Goal: Task Accomplishment & Management: Complete application form

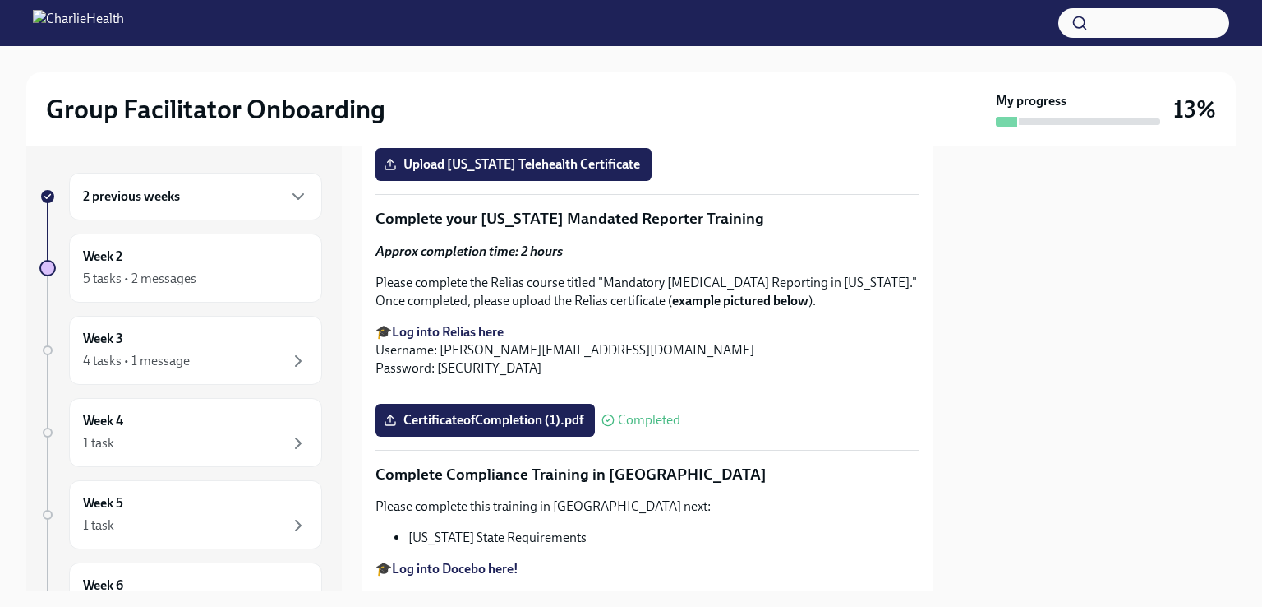
scroll to position [2669, 0]
click at [487, 173] on span "Upload [US_STATE] Telehealth Certificate" at bounding box center [513, 165] width 253 height 16
click at [0, 0] on input "Upload [US_STATE] Telehealth Certificate" at bounding box center [0, 0] width 0 height 0
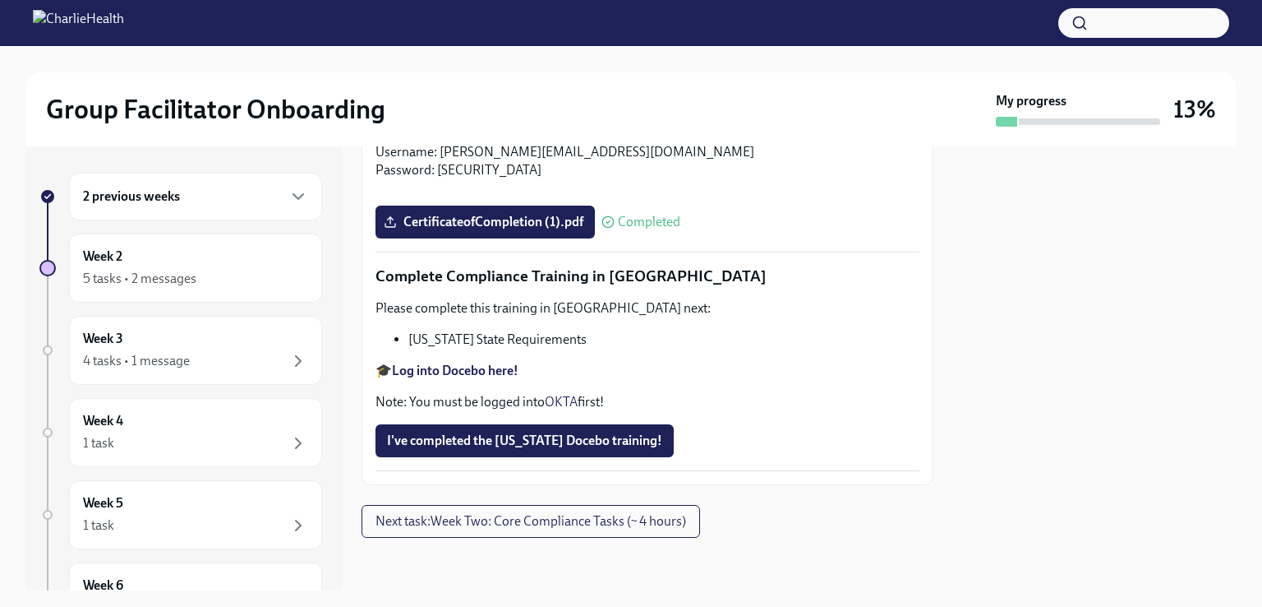
scroll to position [3626, 0]
click at [510, 370] on strong "Log into Docebo here!" at bounding box center [455, 370] width 127 height 16
click at [487, 434] on span "I've completed the [US_STATE] Docebo training!" at bounding box center [524, 440] width 275 height 16
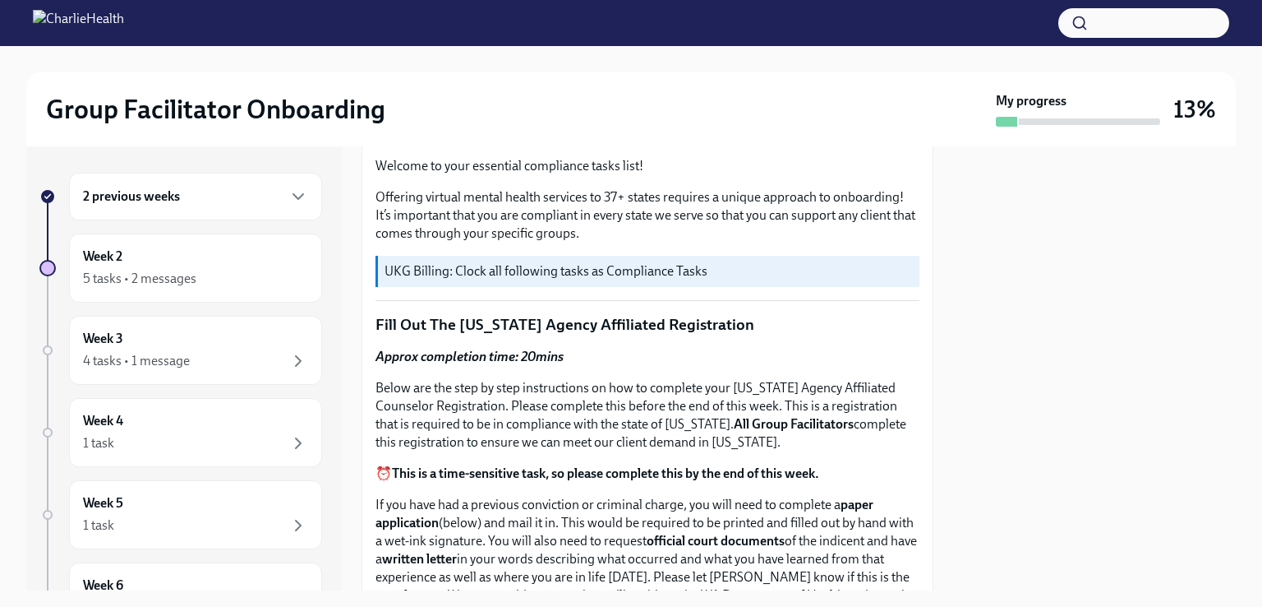
scroll to position [522, 0]
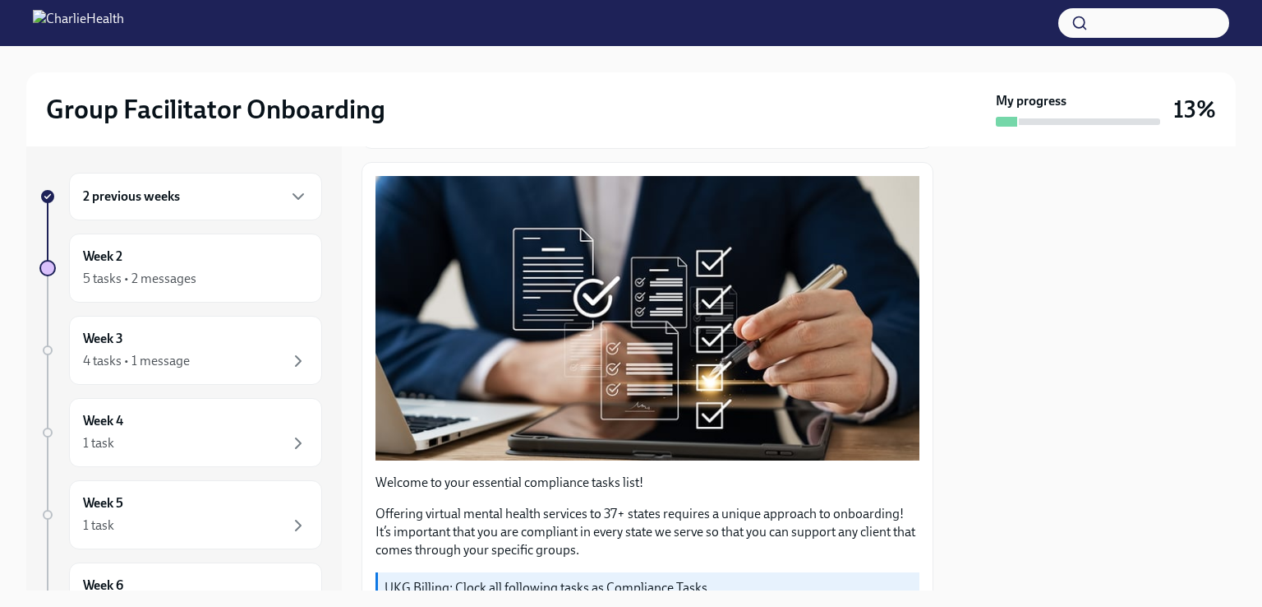
scroll to position [0, 0]
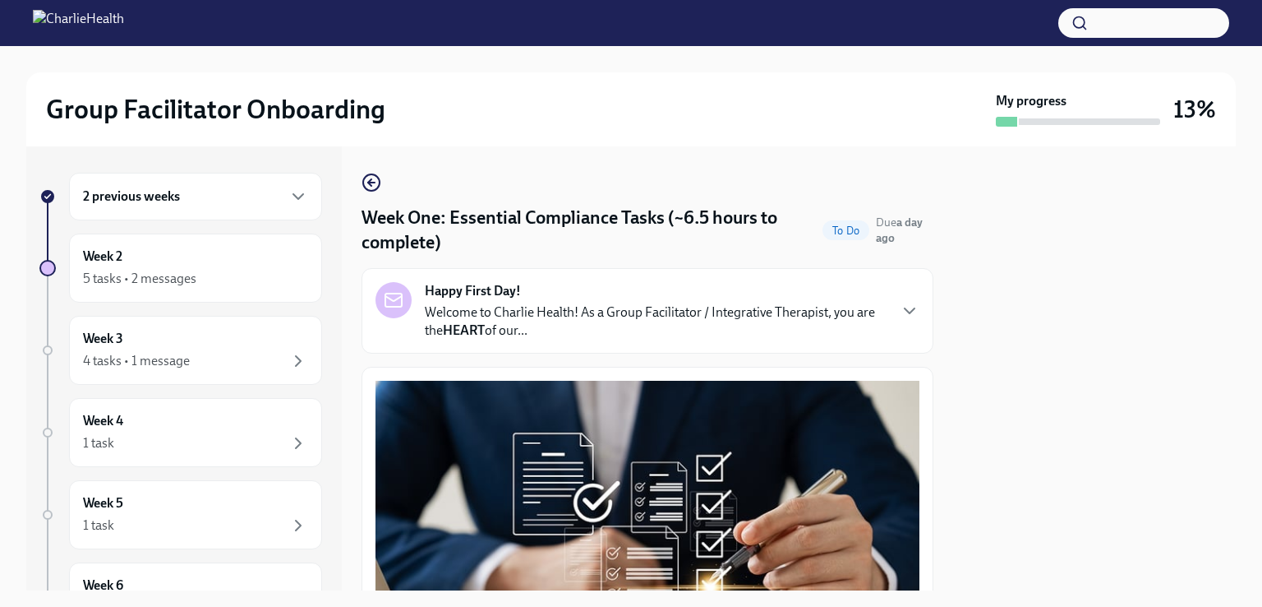
click at [621, 303] on p "Welcome to Charlie Health! As a Group Facilitator / Integrative Therapist, you …" at bounding box center [656, 321] width 462 height 36
click at [621, 302] on div "Happy First Day! Welcome to Charlie Health! As a Group Facilitator / Integrativ…" at bounding box center [648, 311] width 544 height 58
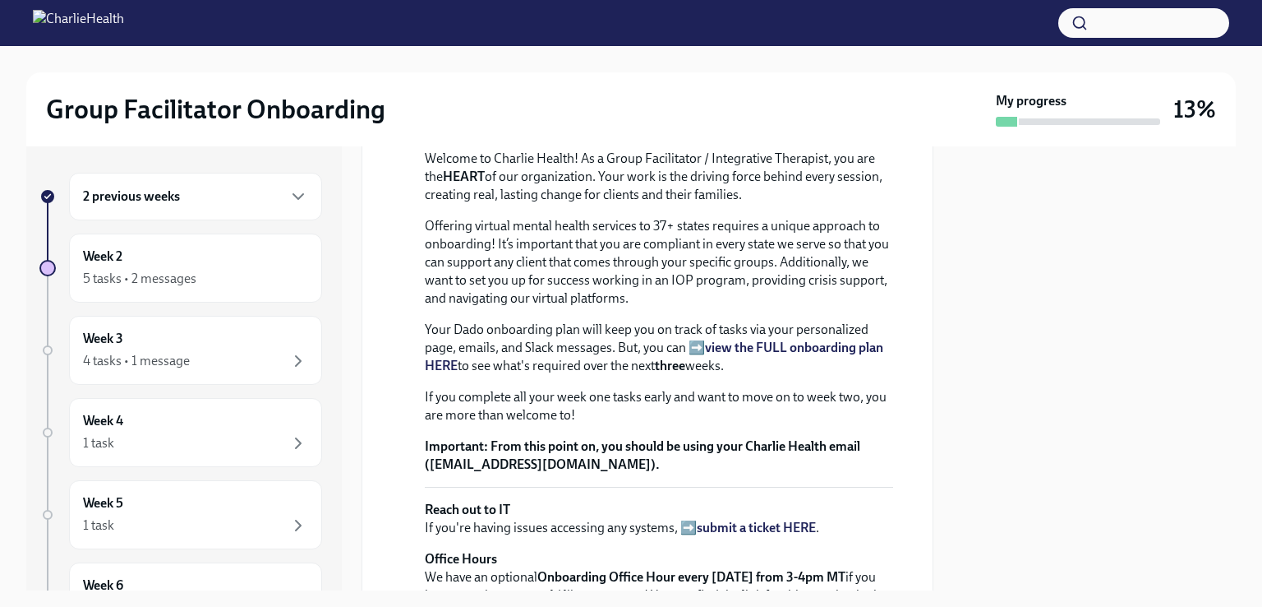
scroll to position [244, 0]
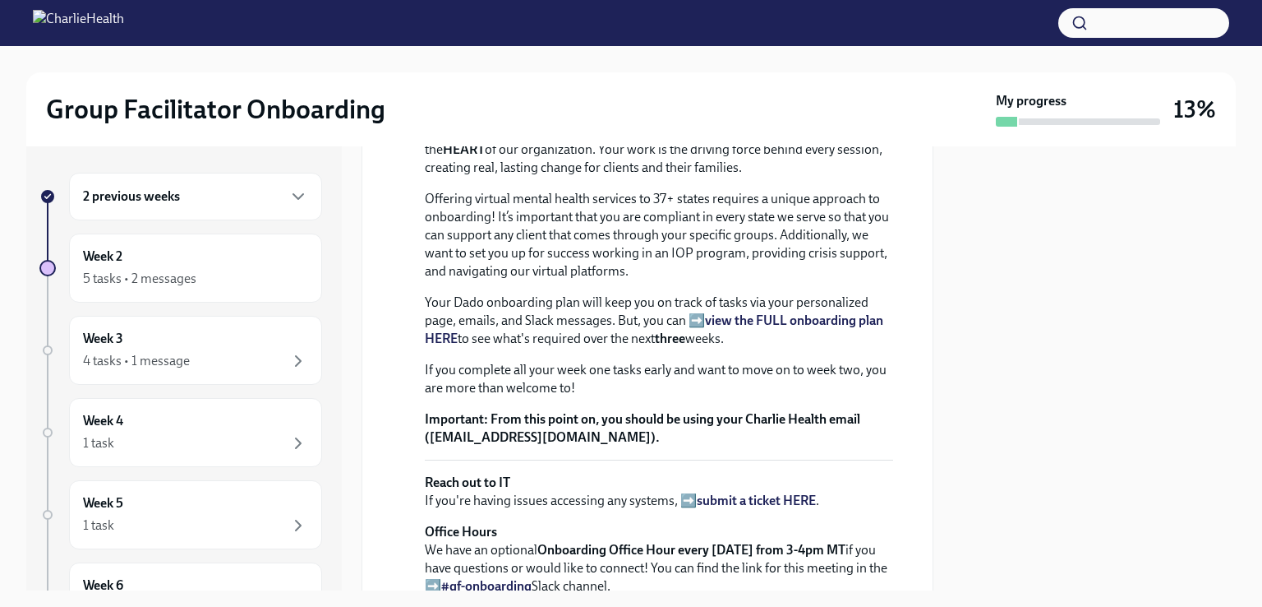
click at [753, 346] on strong "view the FULL onboarding plan HERE" at bounding box center [654, 329] width 459 height 34
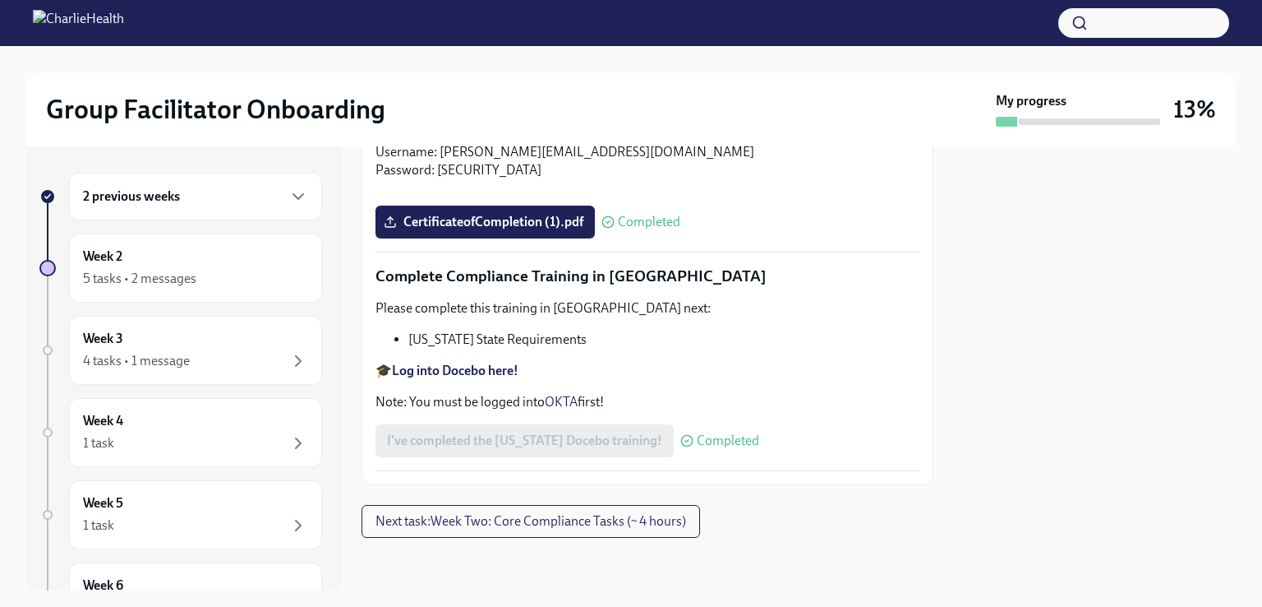
scroll to position [4319, 0]
click at [603, 517] on span "Next task : Week Two: Core Compliance Tasks (~ 4 hours)" at bounding box center [531, 521] width 311 height 16
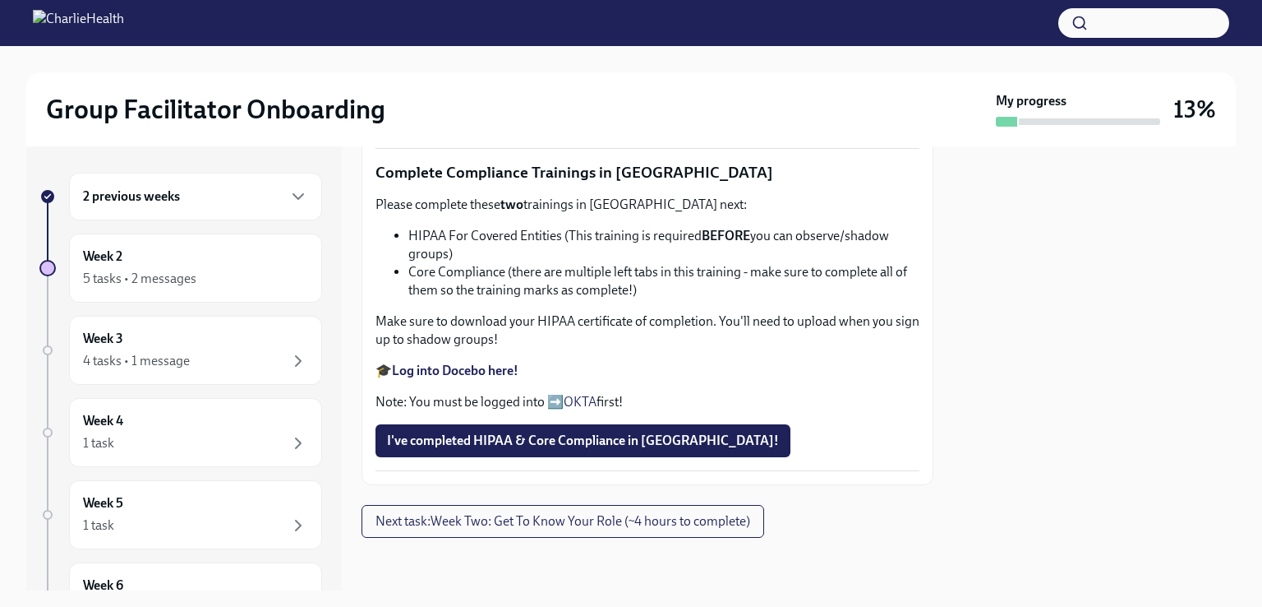
scroll to position [1312, 0]
click at [182, 205] on div "2 previous weeks" at bounding box center [195, 197] width 225 height 20
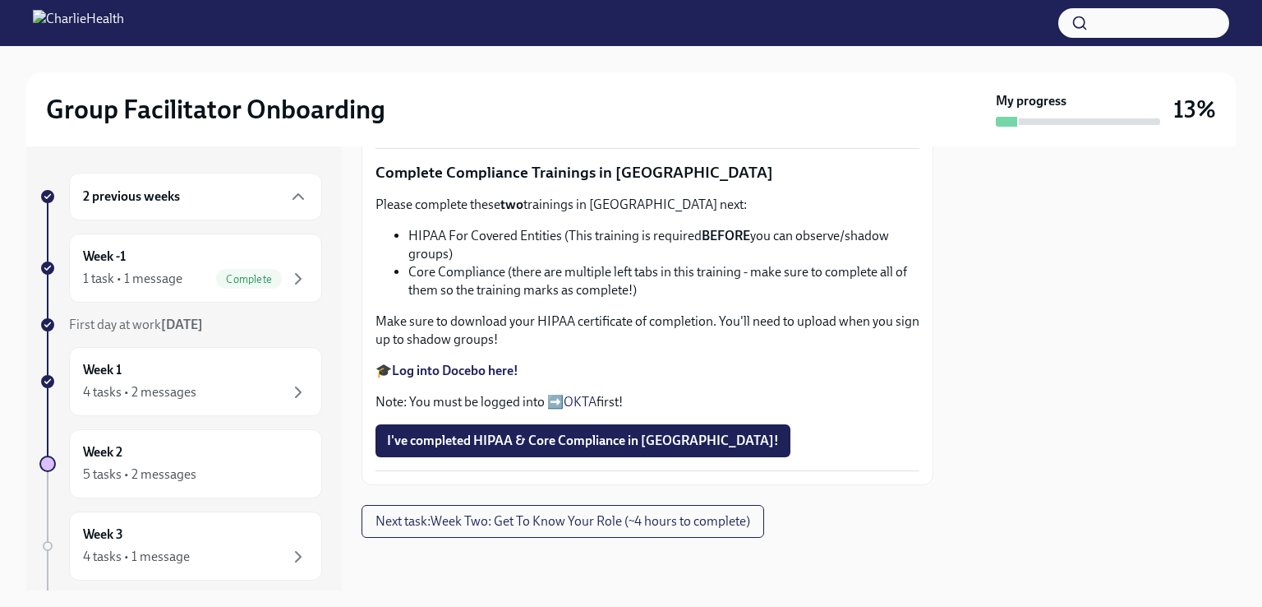
click at [288, 272] on icon "button" at bounding box center [298, 279] width 20 height 20
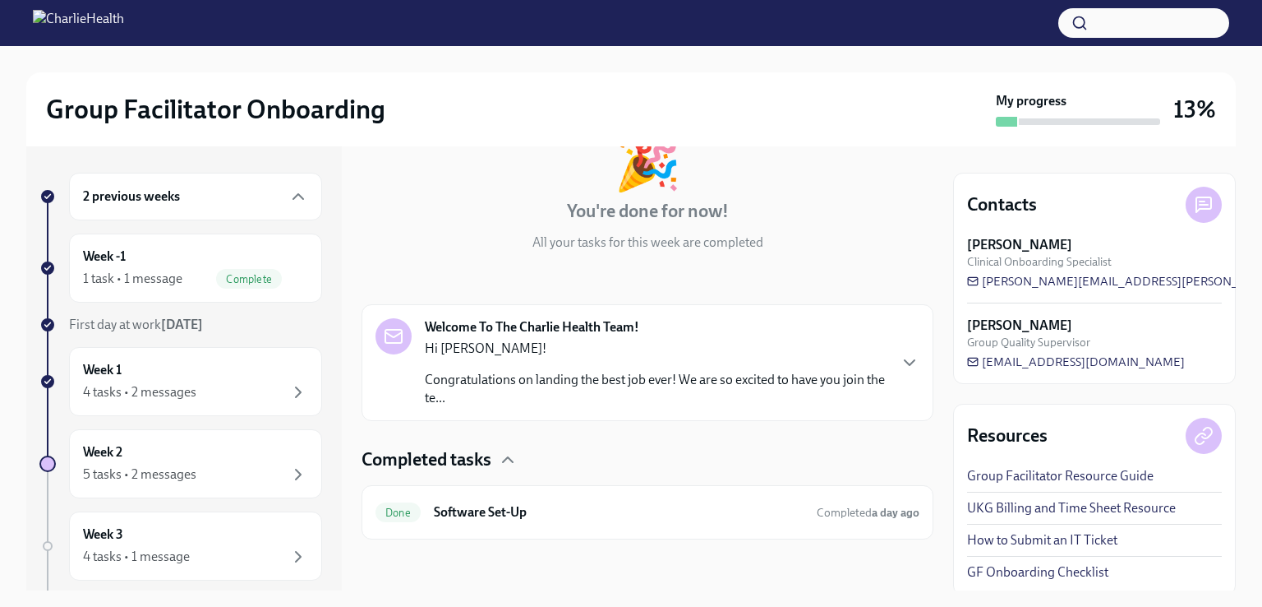
scroll to position [114, 0]
click at [288, 382] on icon "button" at bounding box center [298, 392] width 20 height 20
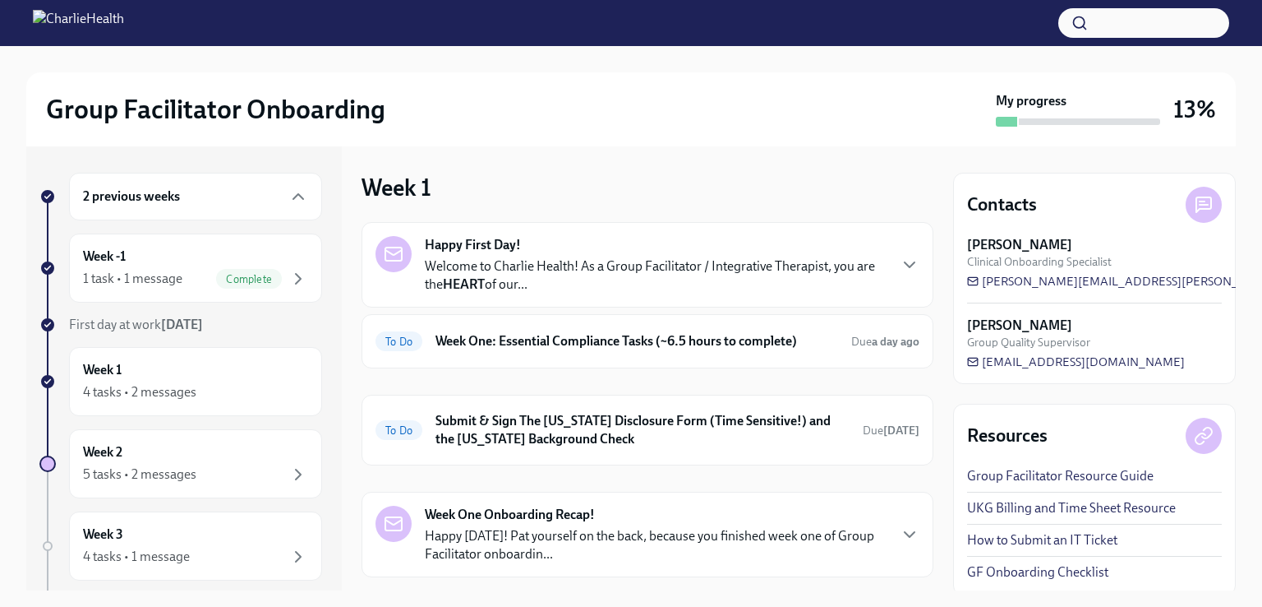
click at [633, 417] on h6 "Submit & Sign The [US_STATE] Disclosure Form (Time Sensitive!) and the [US_STAT…" at bounding box center [643, 430] width 414 height 36
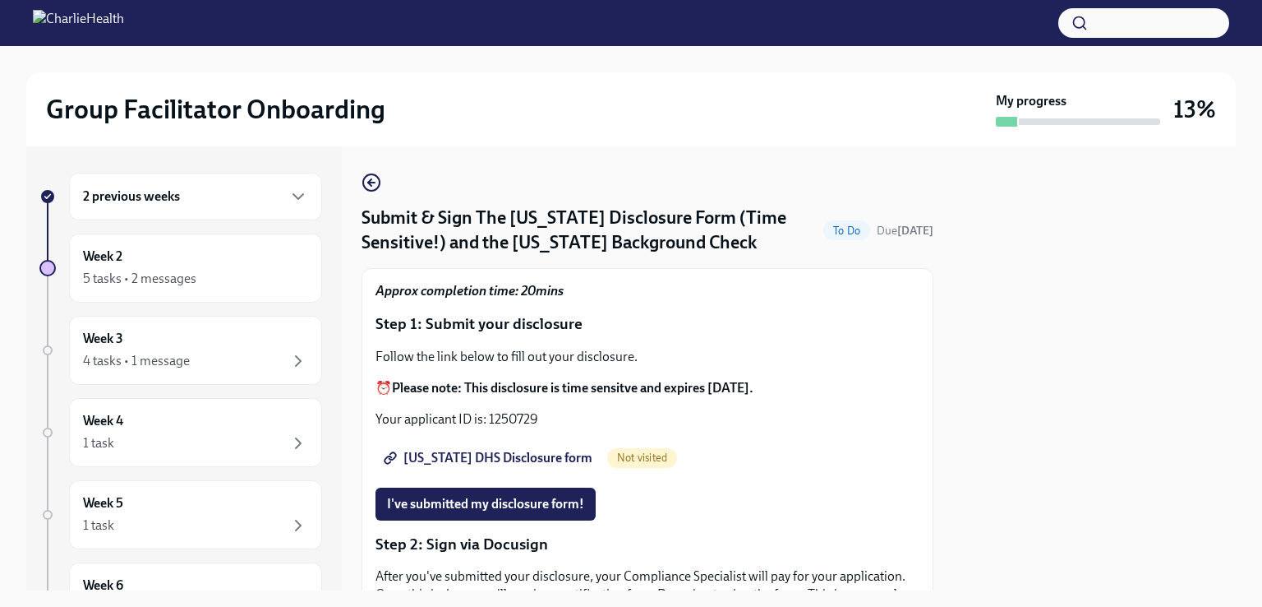
click at [375, 180] on icon "button" at bounding box center [372, 183] width 20 height 20
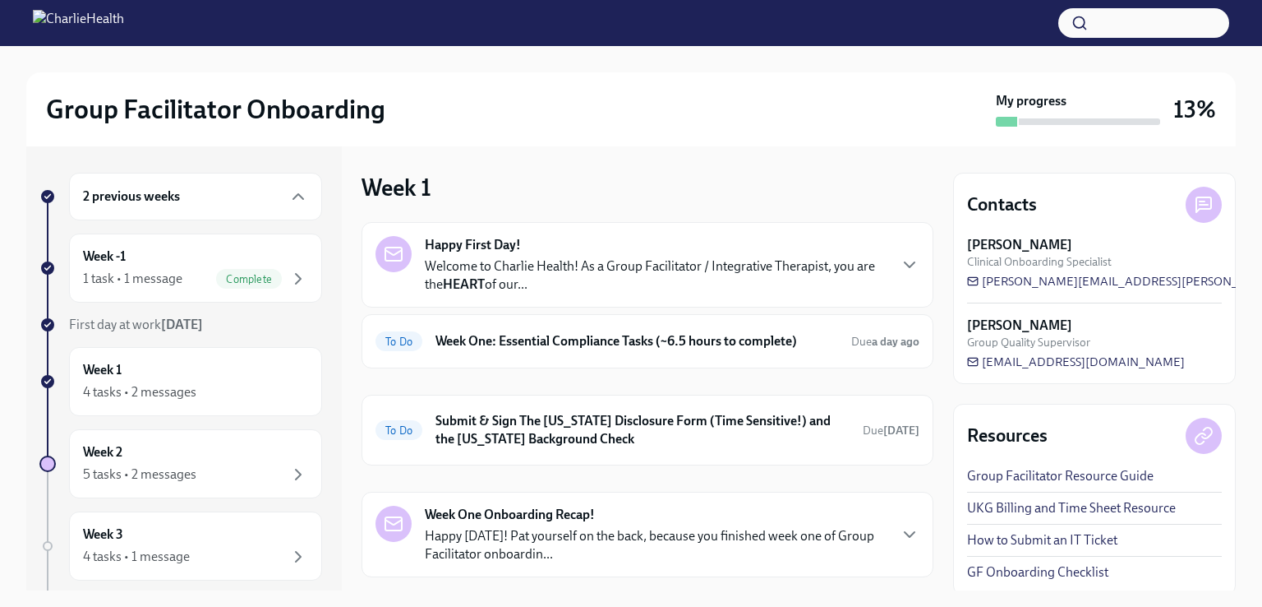
click at [557, 344] on h6 "Week One: Essential Compliance Tasks (~6.5 hours to complete)" at bounding box center [637, 341] width 403 height 18
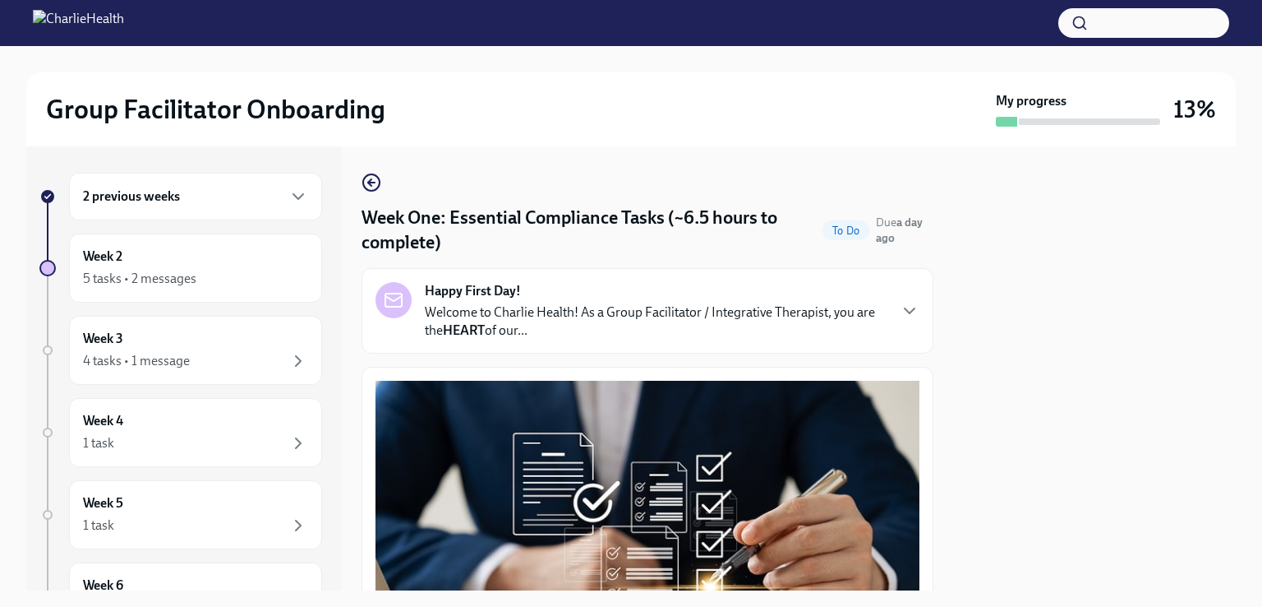
click at [377, 184] on icon "button" at bounding box center [372, 183] width 20 height 20
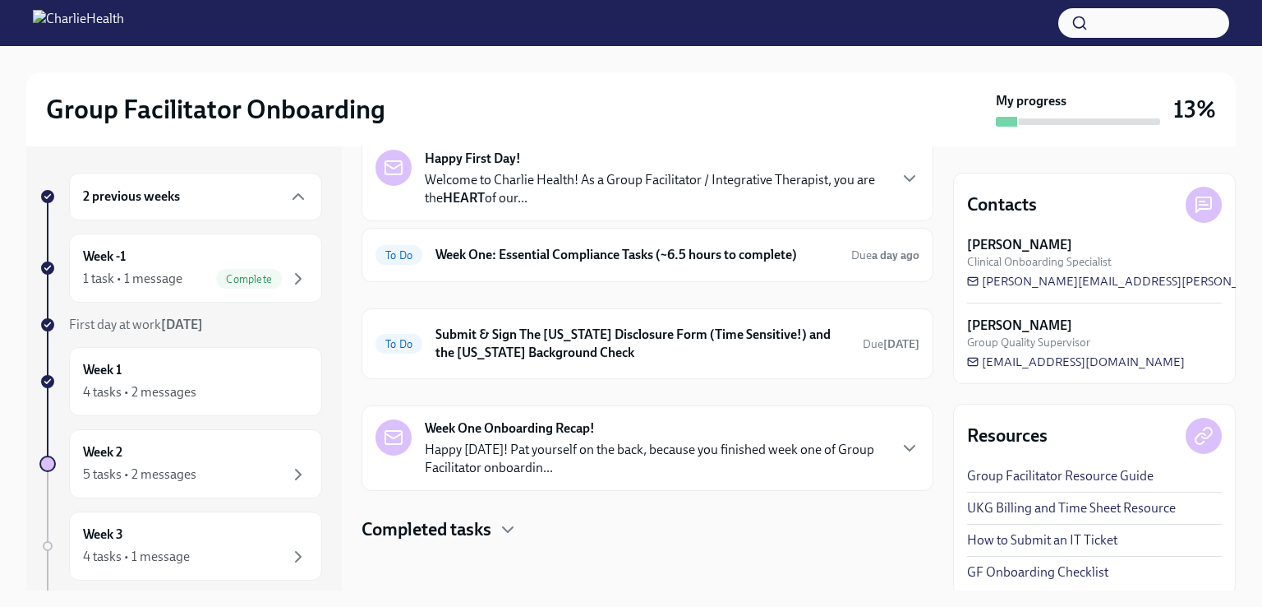
scroll to position [89, 0]
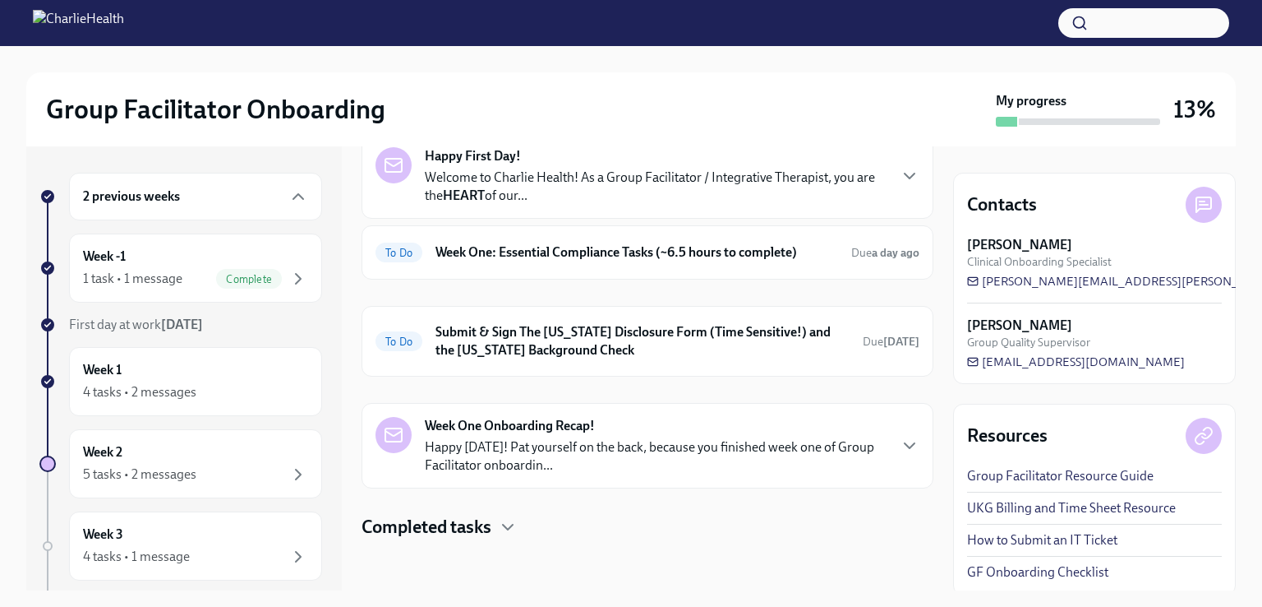
click at [605, 350] on h6 "Submit & Sign The [US_STATE] Disclosure Form (Time Sensitive!) and the [US_STAT…" at bounding box center [643, 341] width 414 height 36
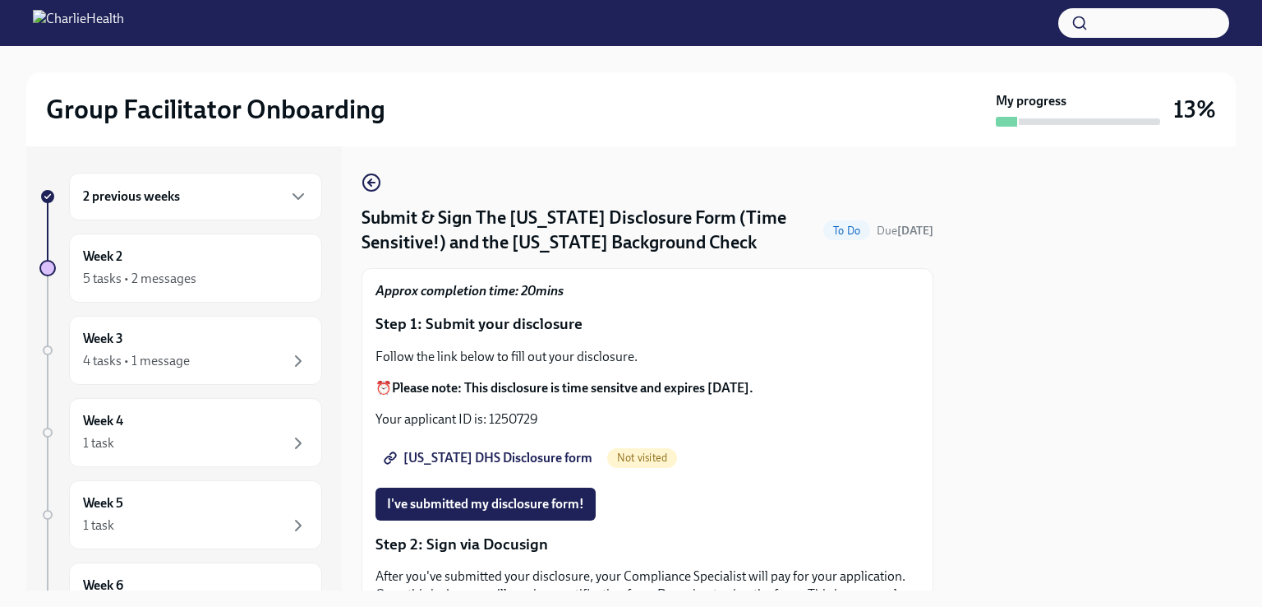
drag, startPoint x: 626, startPoint y: 451, endPoint x: 498, endPoint y: 209, distance: 274.3
click at [657, 328] on p "Step 1: Submit your disclosure" at bounding box center [648, 323] width 544 height 21
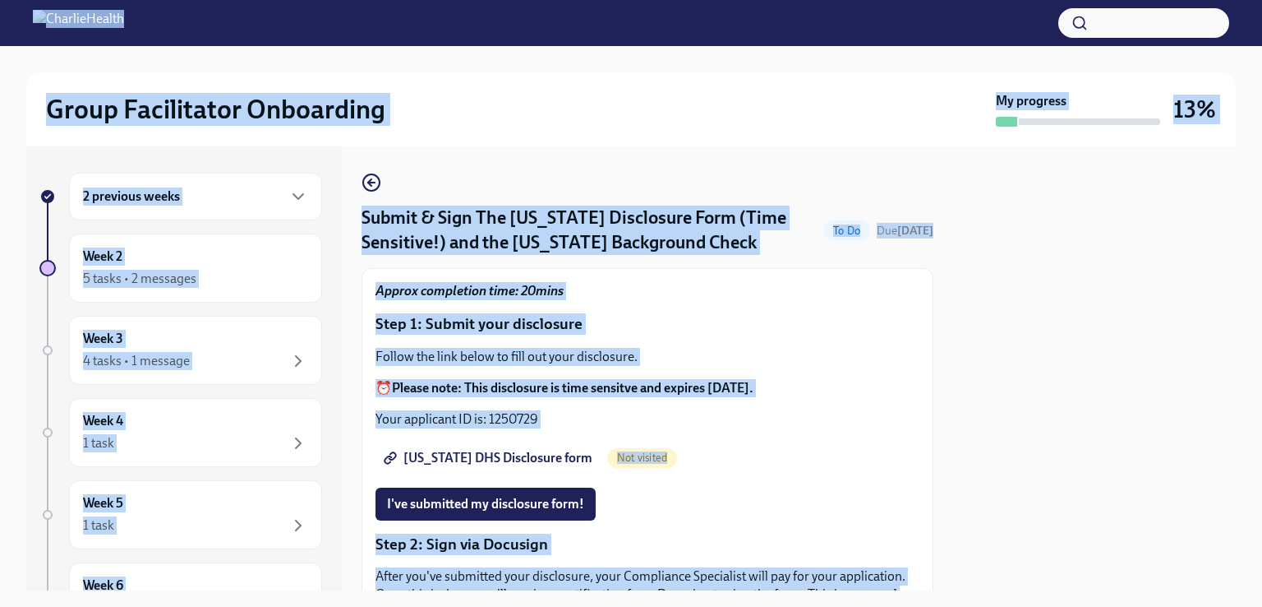
drag, startPoint x: 450, startPoint y: -72, endPoint x: 516, endPoint y: 409, distance: 485.4
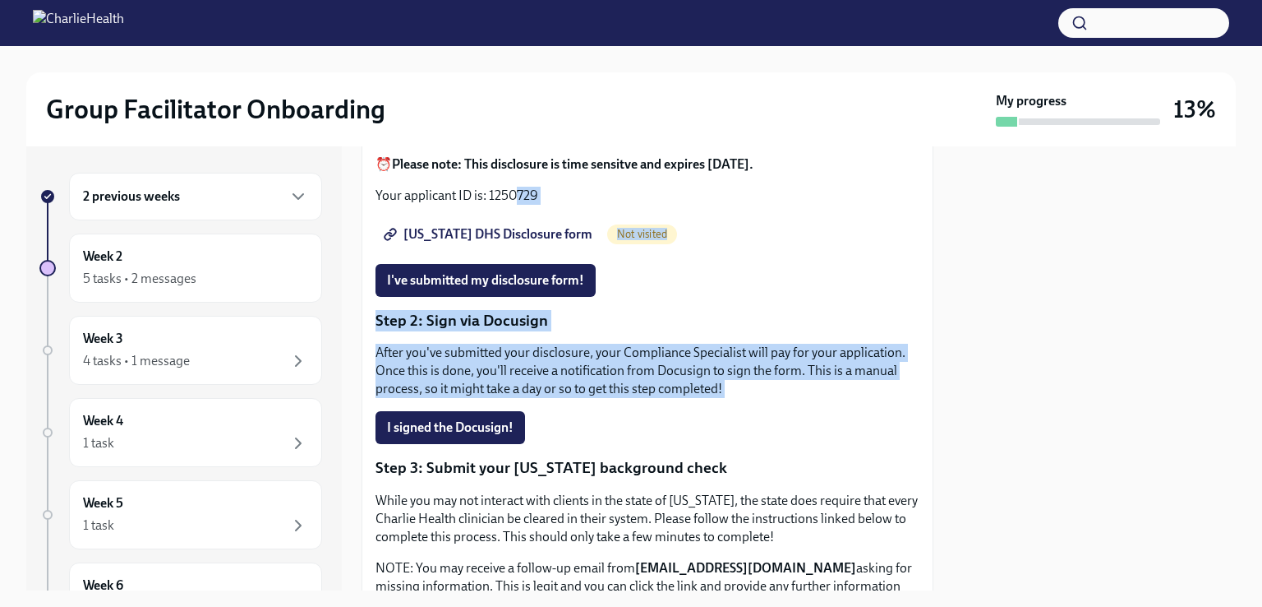
scroll to position [213, 0]
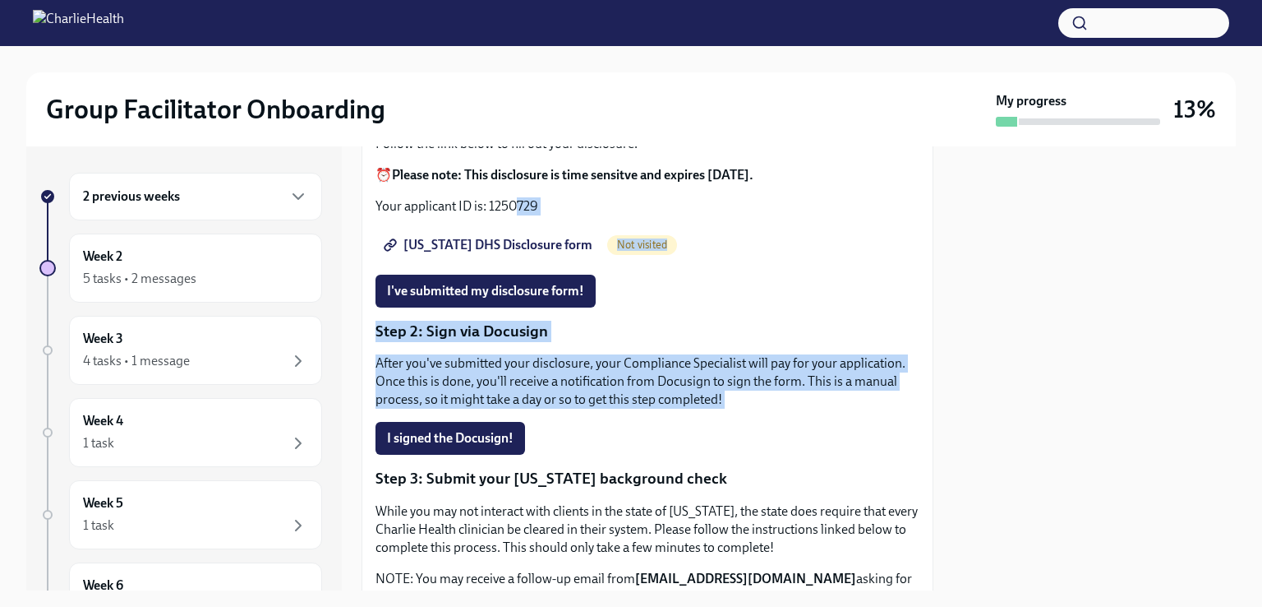
click at [733, 313] on div "Approx completion time: 20mins Step 1: Submit your disclosure Follow the link b…" at bounding box center [648, 468] width 544 height 799
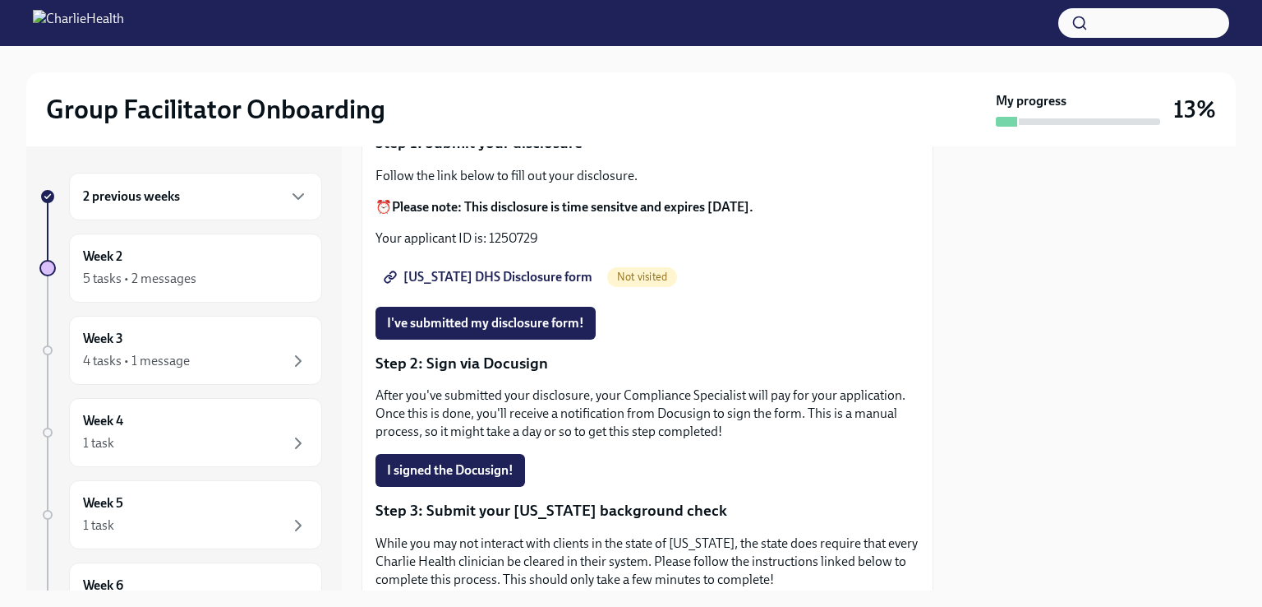
scroll to position [219, 0]
